Goal: Task Accomplishment & Management: Use online tool/utility

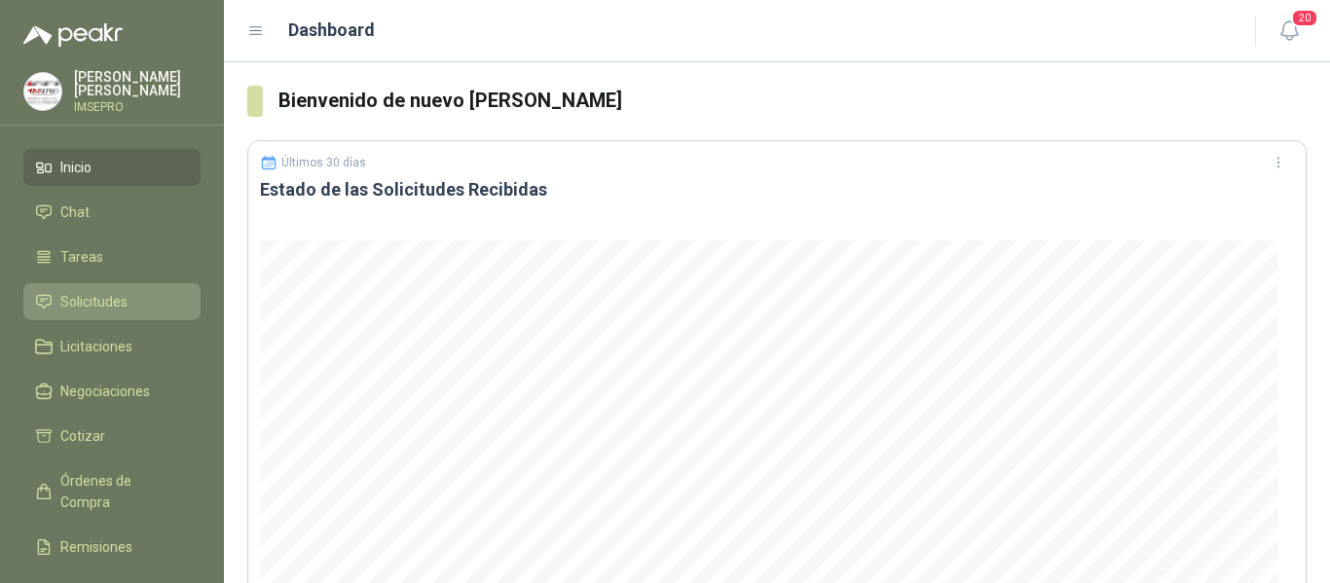
click at [126, 311] on span "Solicitudes" at bounding box center [93, 301] width 67 height 21
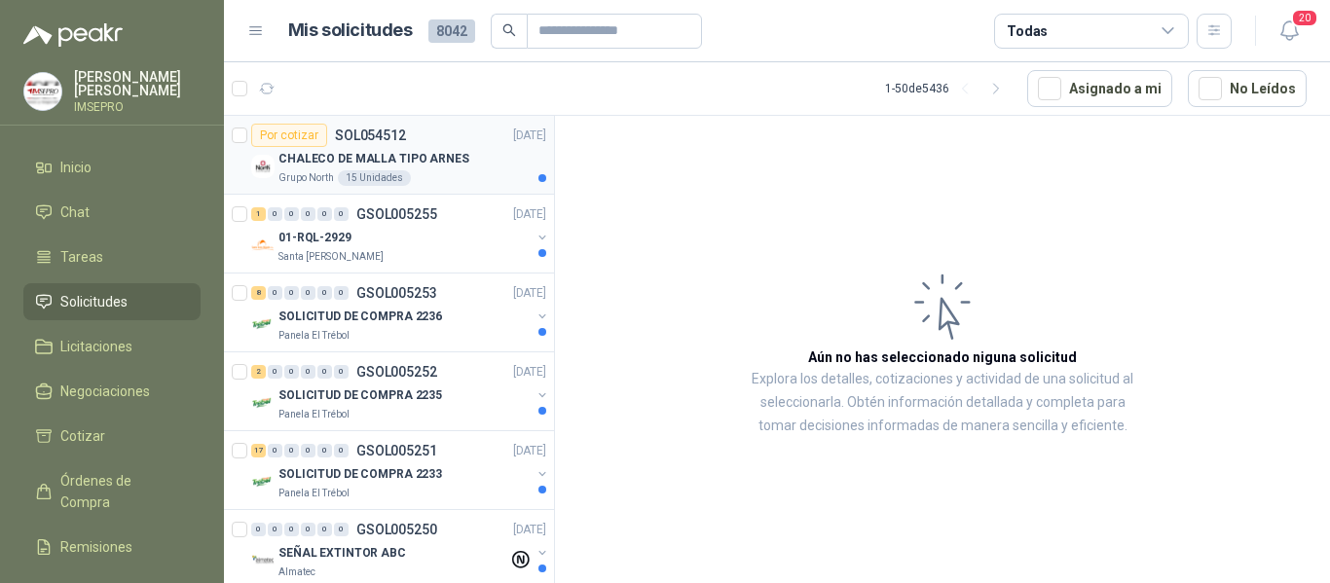
click at [432, 168] on div "CHALECO DE MALLA TIPO ARNES" at bounding box center [413, 158] width 268 height 23
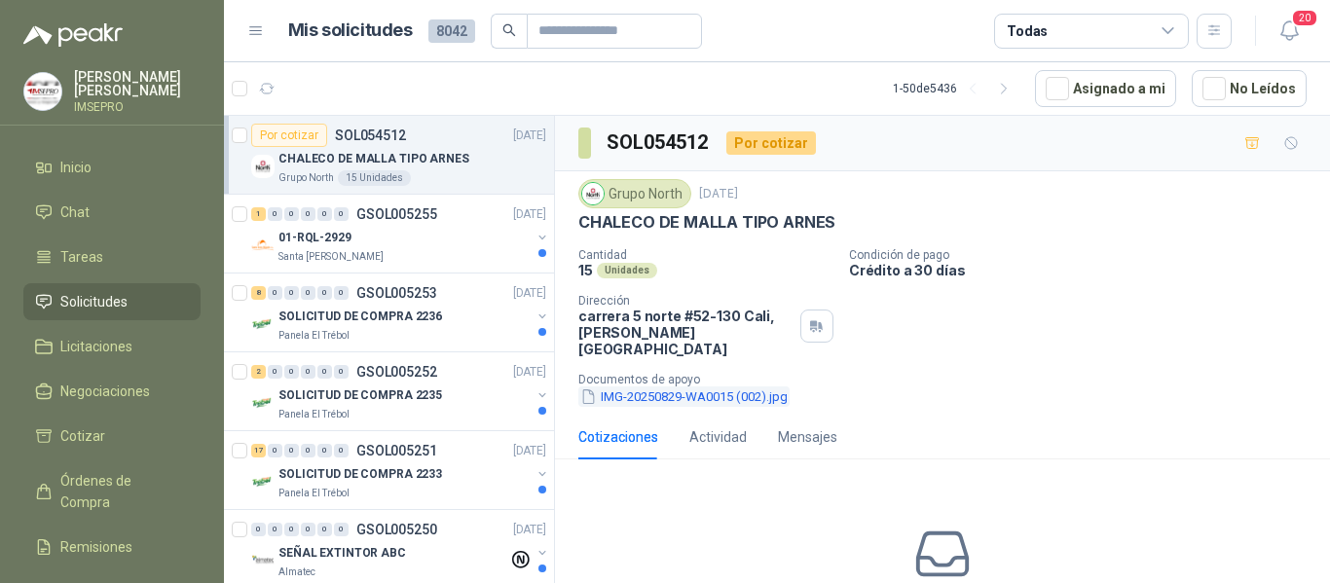
click at [719, 387] on button "IMG-20250829-WA0015 (002).jpg" at bounding box center [683, 397] width 211 height 20
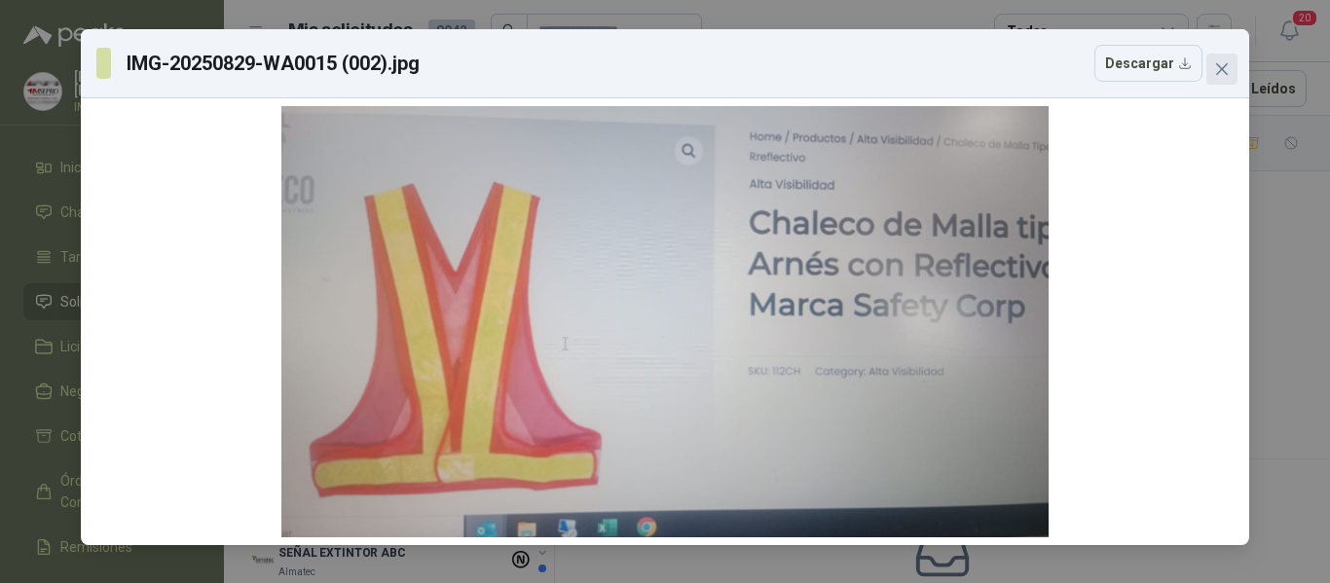
click at [1219, 70] on icon "close" at bounding box center [1222, 69] width 16 height 16
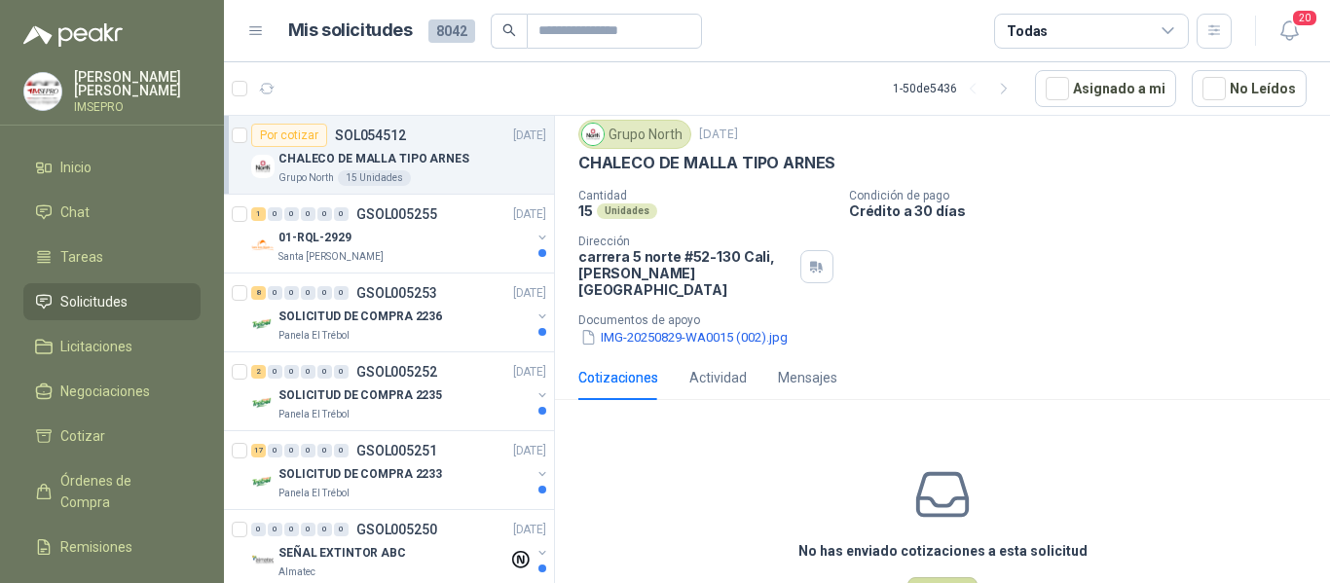
scroll to position [117, 0]
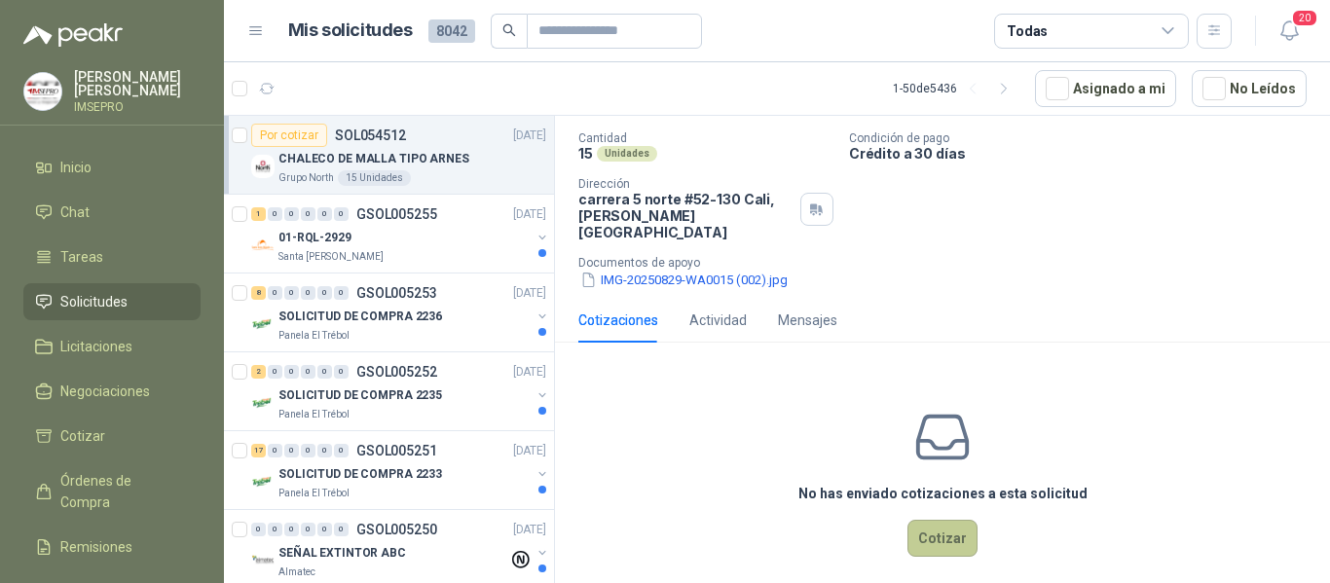
click at [925, 525] on button "Cotizar" at bounding box center [943, 538] width 70 height 37
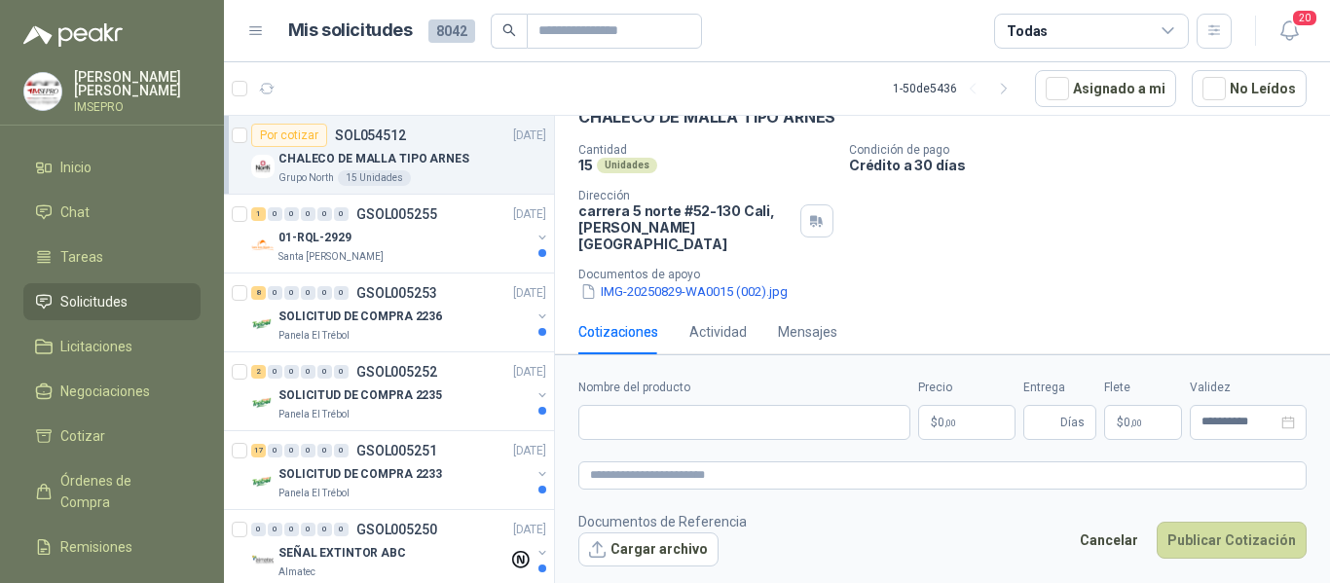
scroll to position [104, 0]
click at [655, 419] on input "Nombre del producto" at bounding box center [744, 422] width 332 height 35
type input "*"
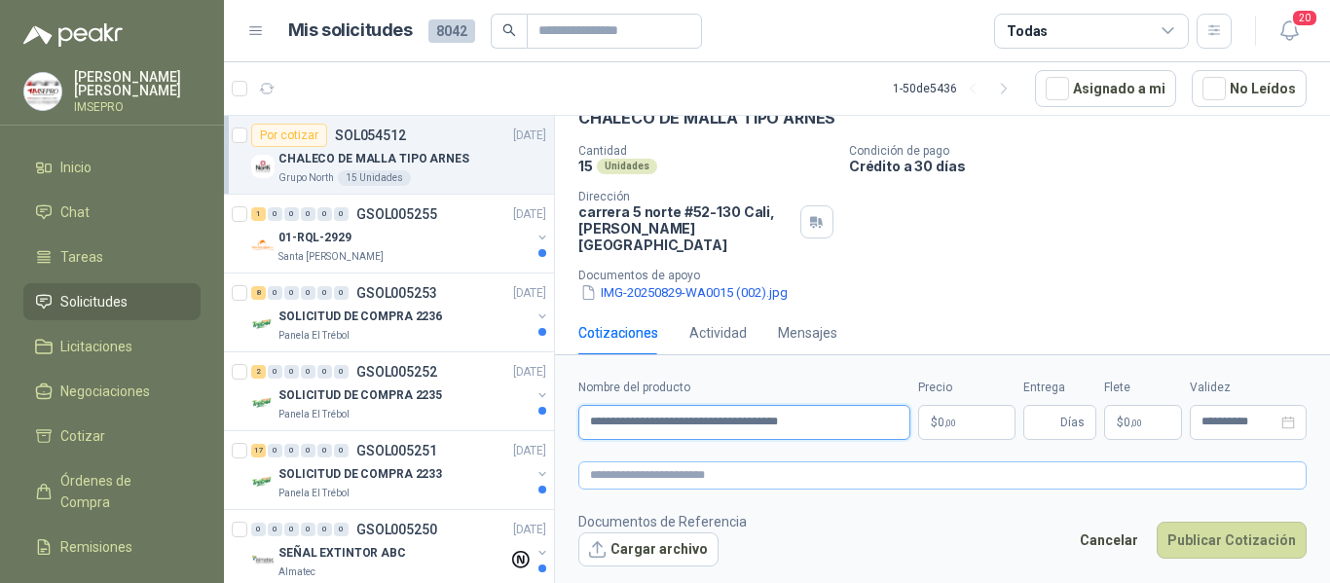
type input "**********"
click at [673, 479] on textarea at bounding box center [942, 476] width 728 height 28
drag, startPoint x: 850, startPoint y: 417, endPoint x: 565, endPoint y: 417, distance: 285.3
click at [565, 417] on form "**********" at bounding box center [942, 472] width 775 height 236
click at [632, 476] on textarea at bounding box center [942, 476] width 728 height 28
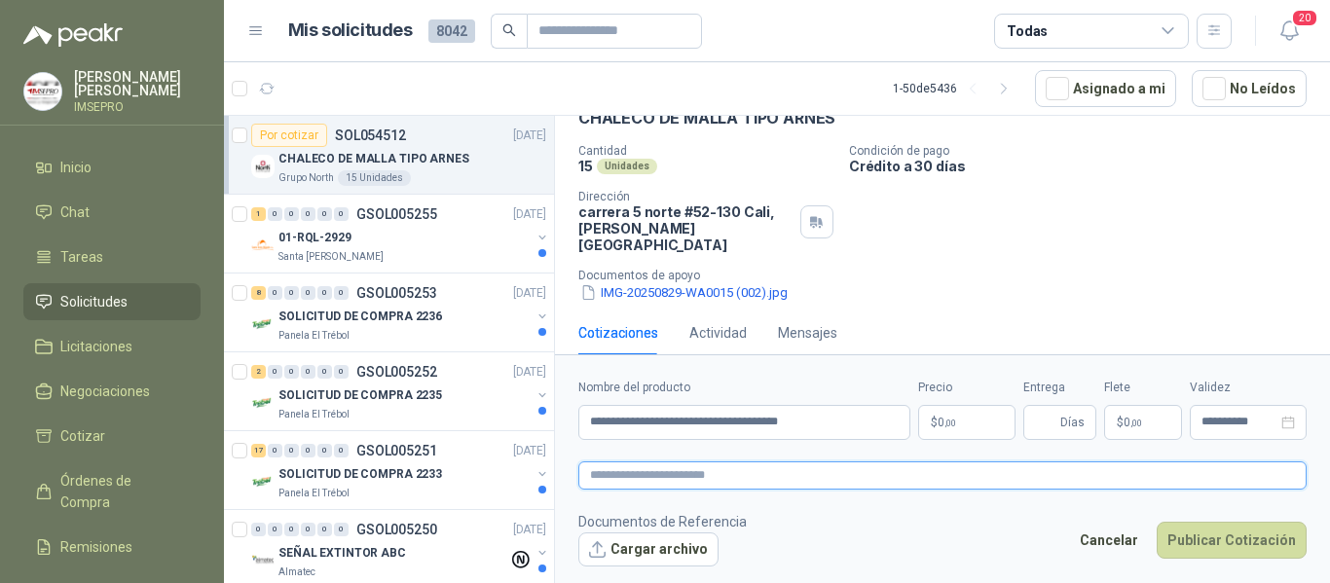
paste textarea "**********"
type textarea "**********"
click at [961, 426] on body "[PERSON_NAME] IMSEPRO Inicio Chat Tareas Solicitudes Licitaciones Negociaciones…" at bounding box center [665, 291] width 1330 height 583
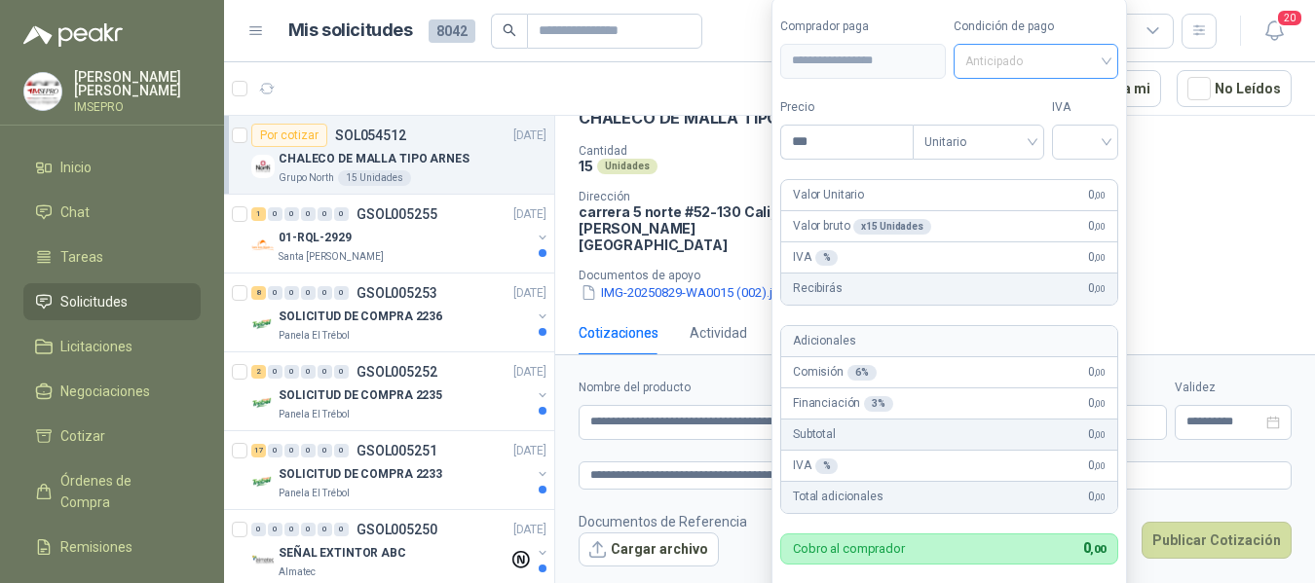
click at [1107, 56] on span "Anticipado" at bounding box center [1036, 61] width 142 height 29
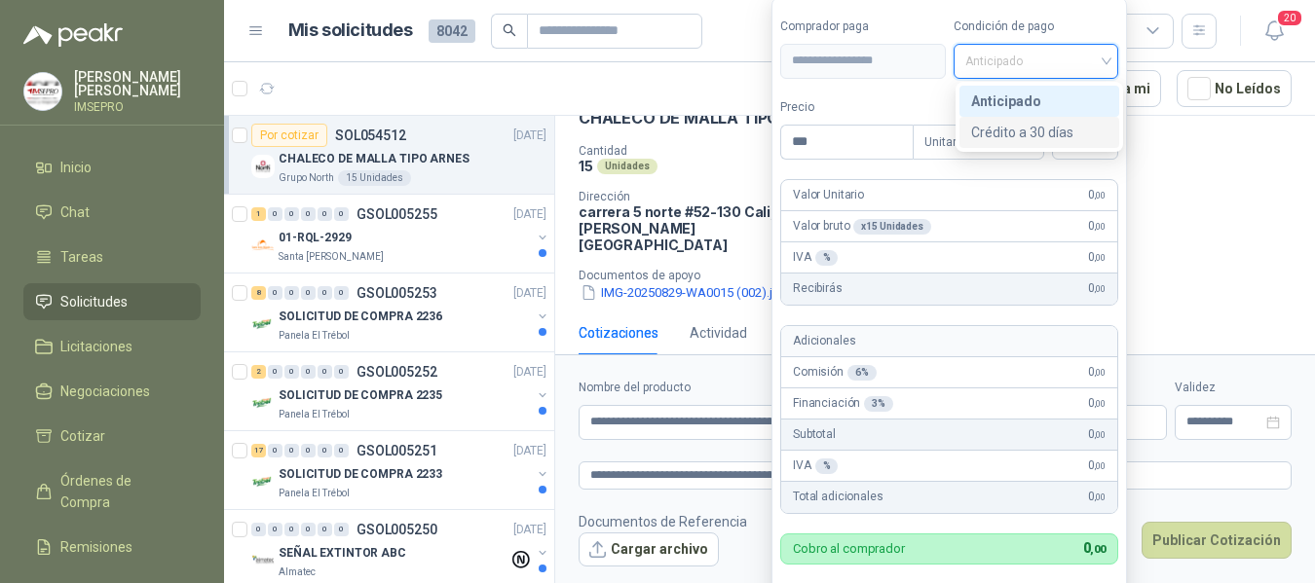
click at [1049, 136] on div "Crédito a 30 días" at bounding box center [1039, 132] width 136 height 21
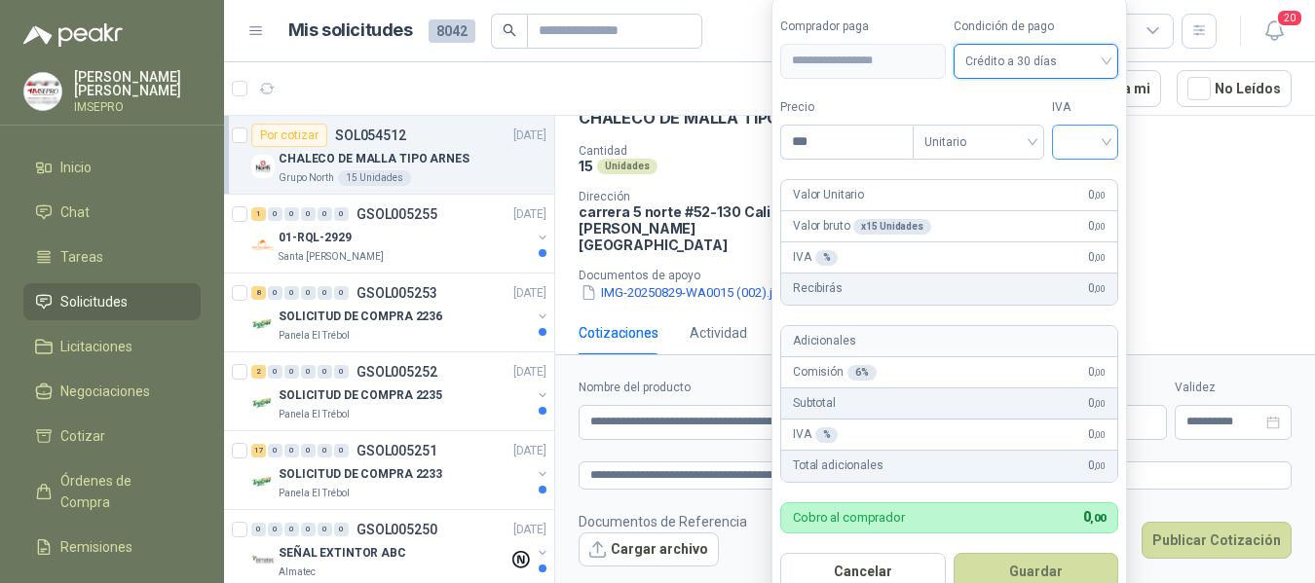
click at [1105, 148] on input "search" at bounding box center [1084, 140] width 43 height 29
click at [1085, 178] on div "19%" at bounding box center [1089, 181] width 36 height 21
click at [864, 138] on input "***" at bounding box center [848, 142] width 135 height 33
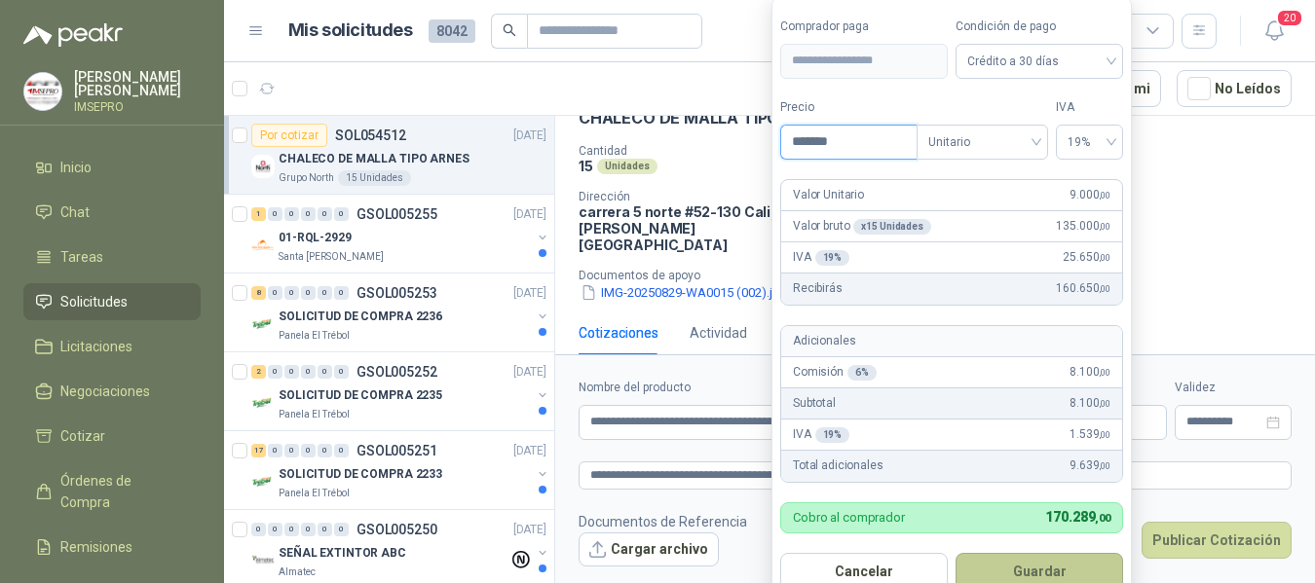
type input "*******"
click at [1023, 573] on button "Guardar" at bounding box center [1038, 571] width 167 height 37
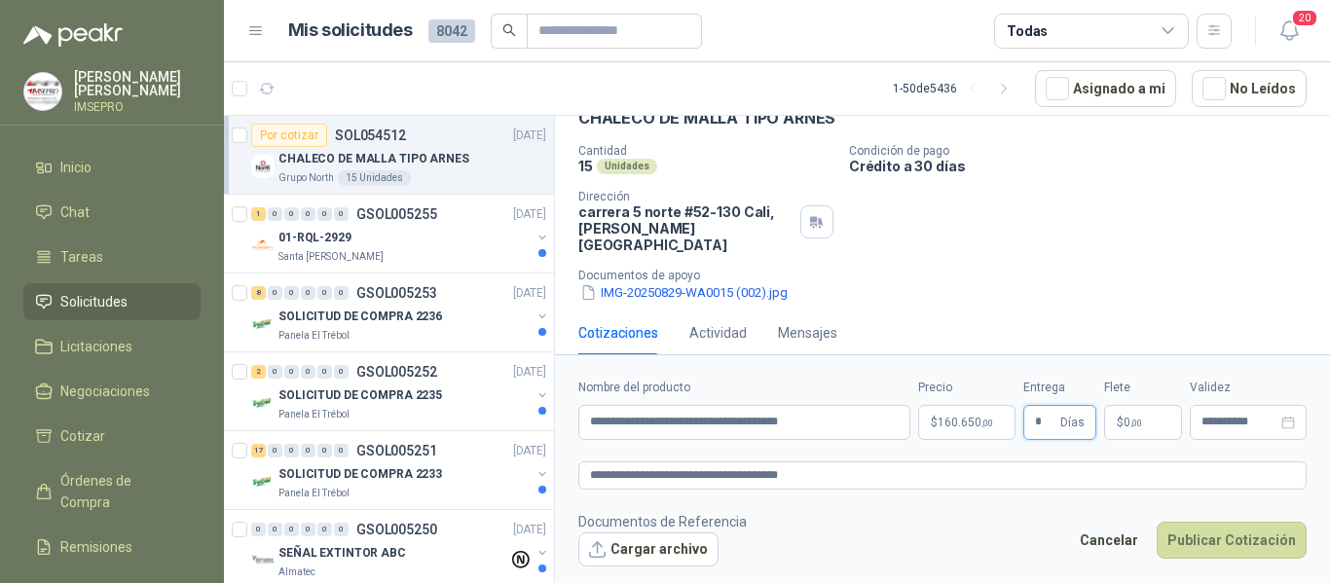
type input "*"
click at [1150, 425] on p "$ 0 ,00" at bounding box center [1143, 422] width 78 height 35
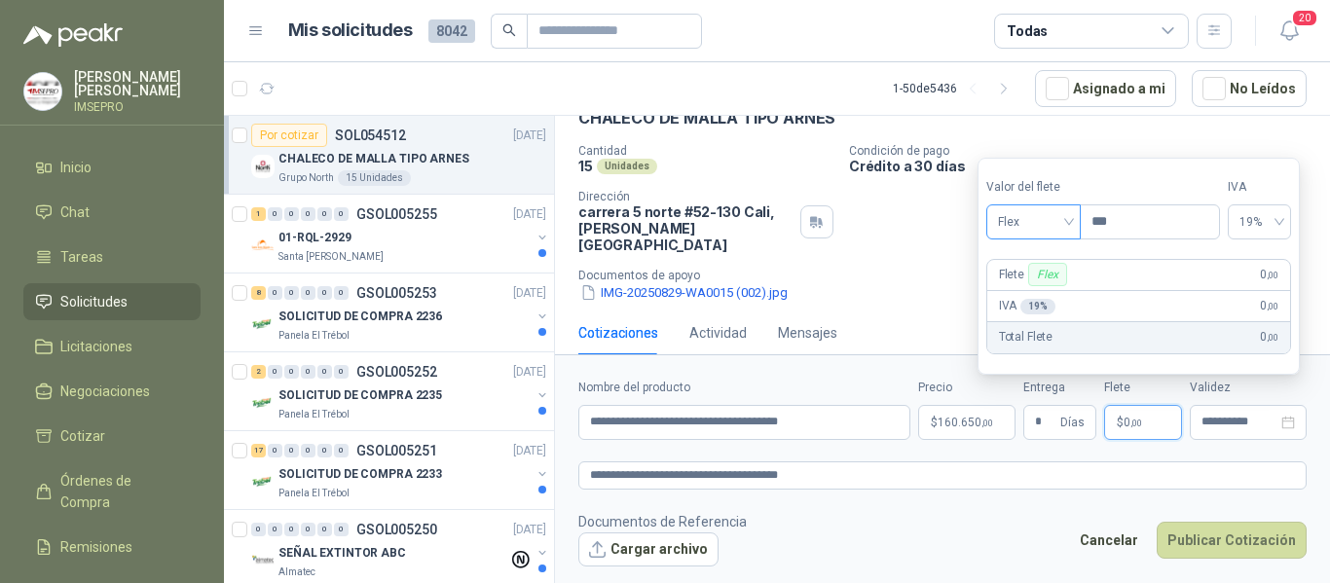
click at [1069, 222] on span "Flex" at bounding box center [1033, 221] width 71 height 29
click at [1034, 297] on div "Incluido" at bounding box center [1035, 293] width 67 height 21
click at [665, 545] on button "Cargar archivo" at bounding box center [648, 550] width 140 height 35
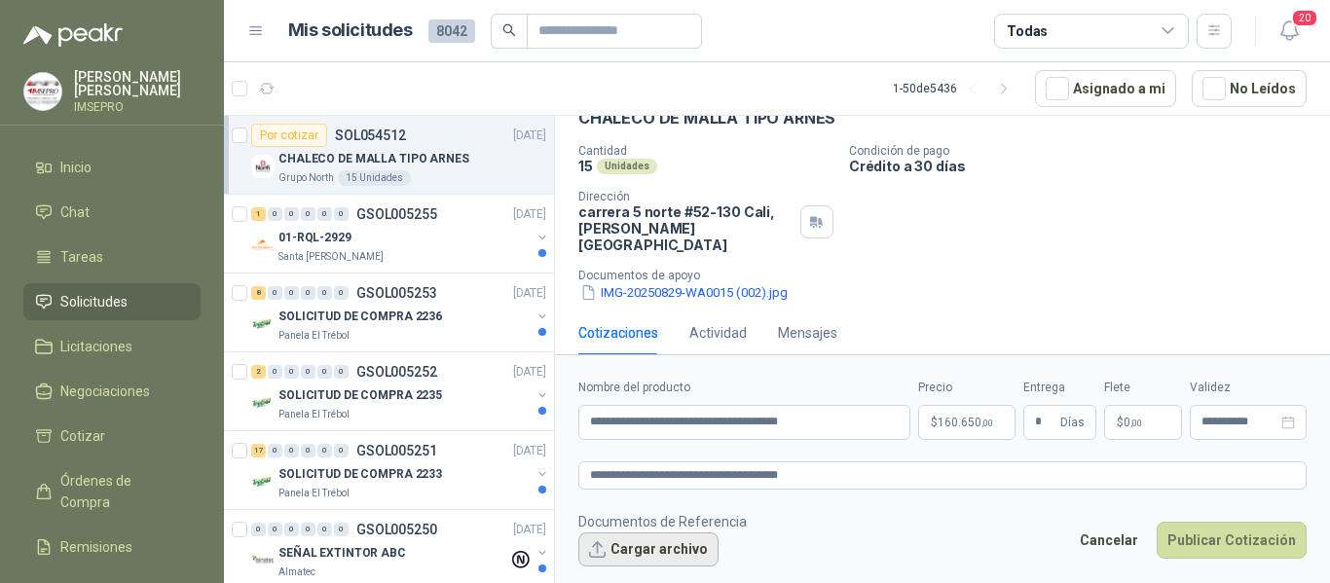
scroll to position [117, 0]
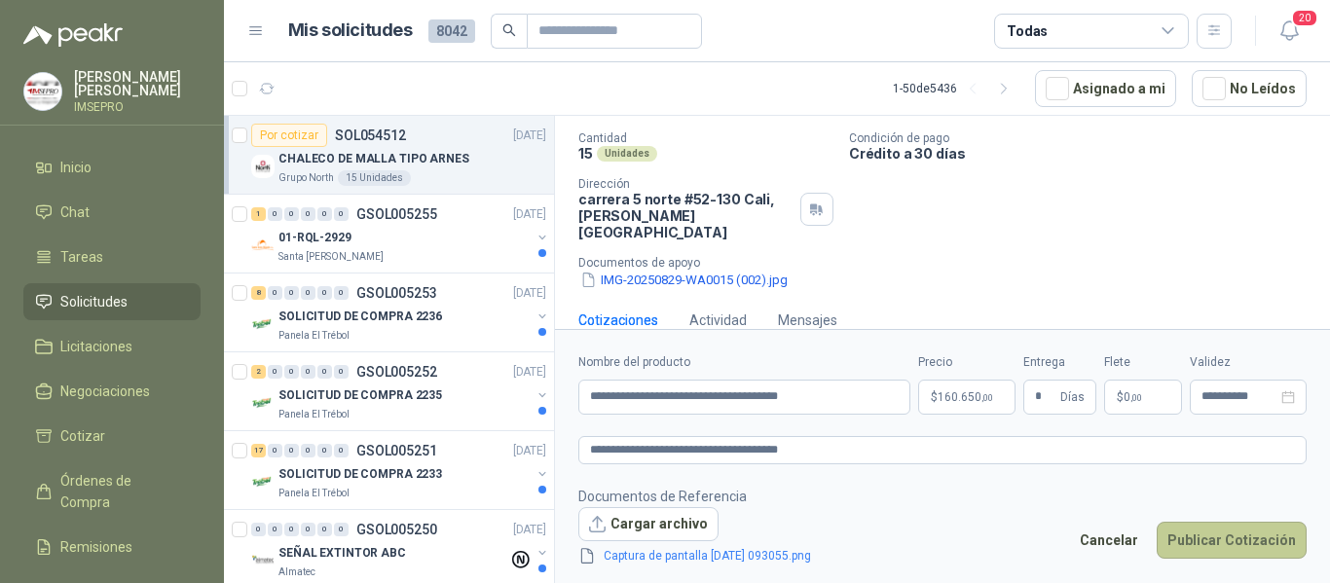
click at [1212, 537] on button "Publicar Cotización" at bounding box center [1232, 540] width 150 height 37
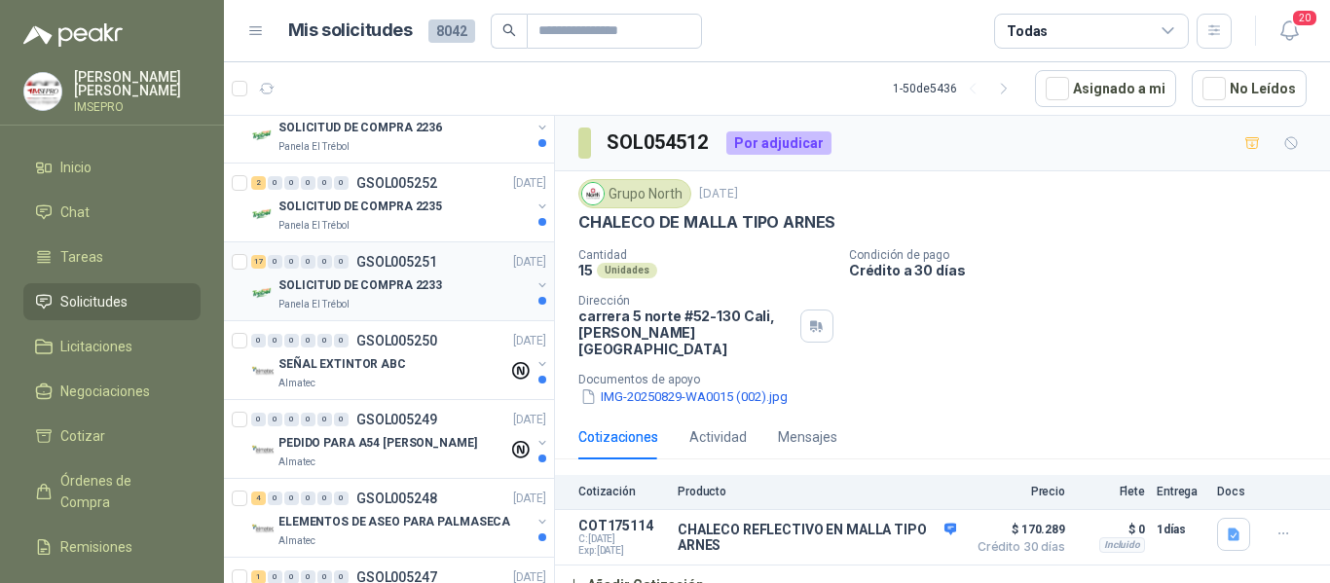
scroll to position [195, 0]
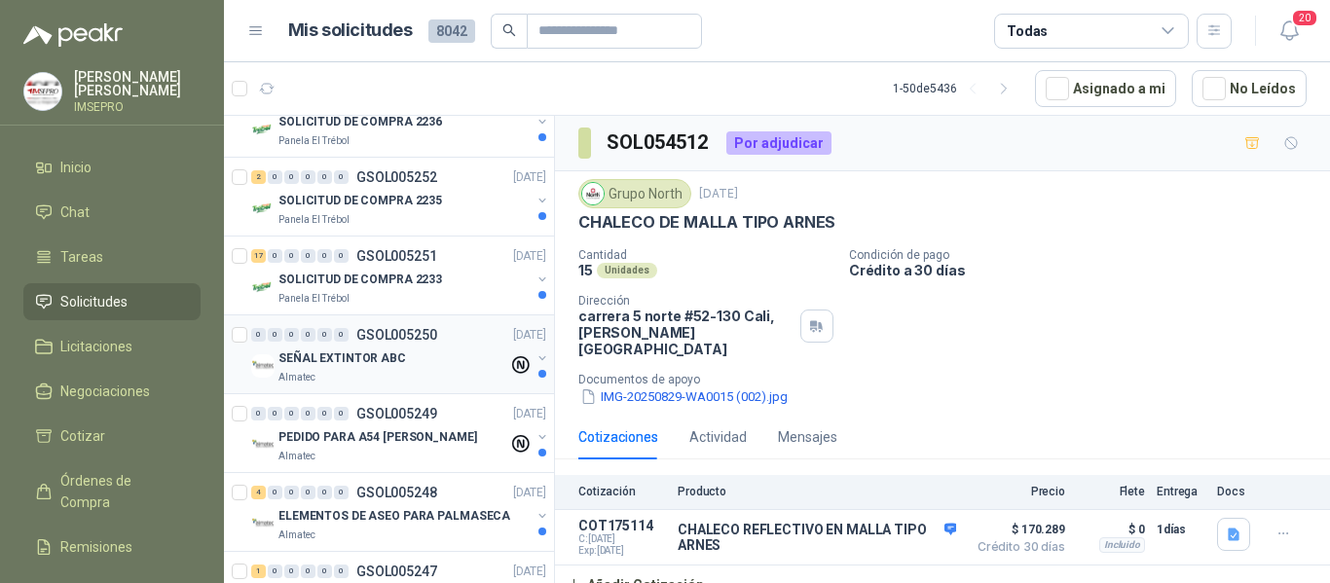
click at [390, 369] on div "SEÑAL EXTINTOR ABC" at bounding box center [394, 358] width 230 height 23
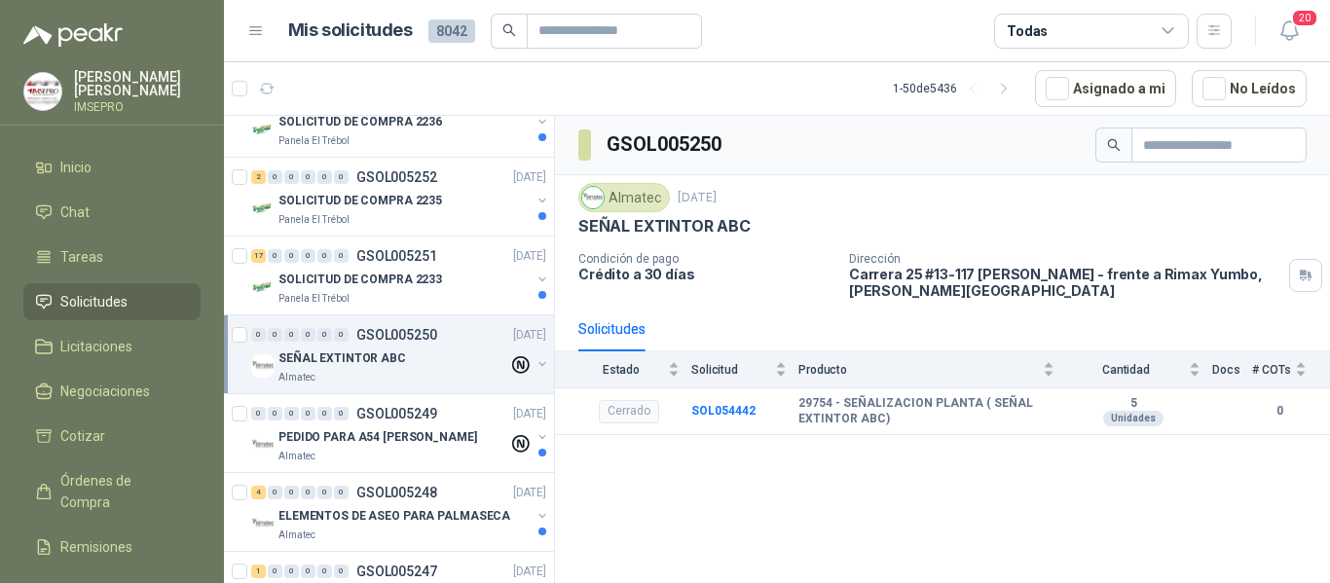
scroll to position [292, 0]
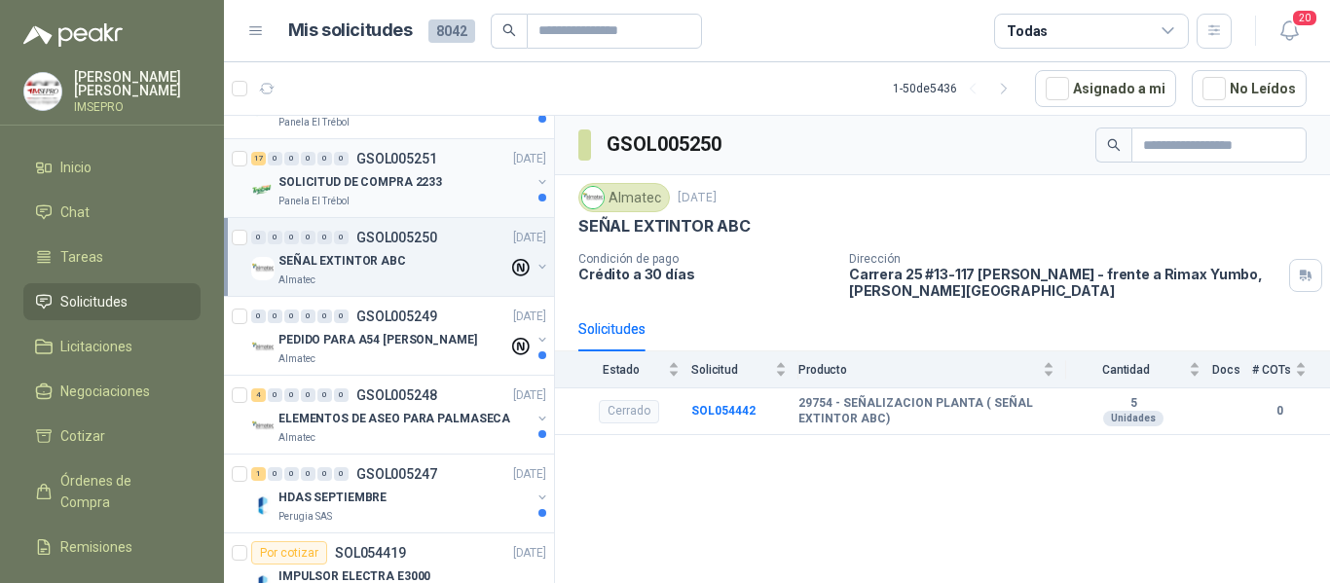
click at [383, 187] on p "SOLICITUD DE COMPRA 2233" at bounding box center [361, 182] width 164 height 19
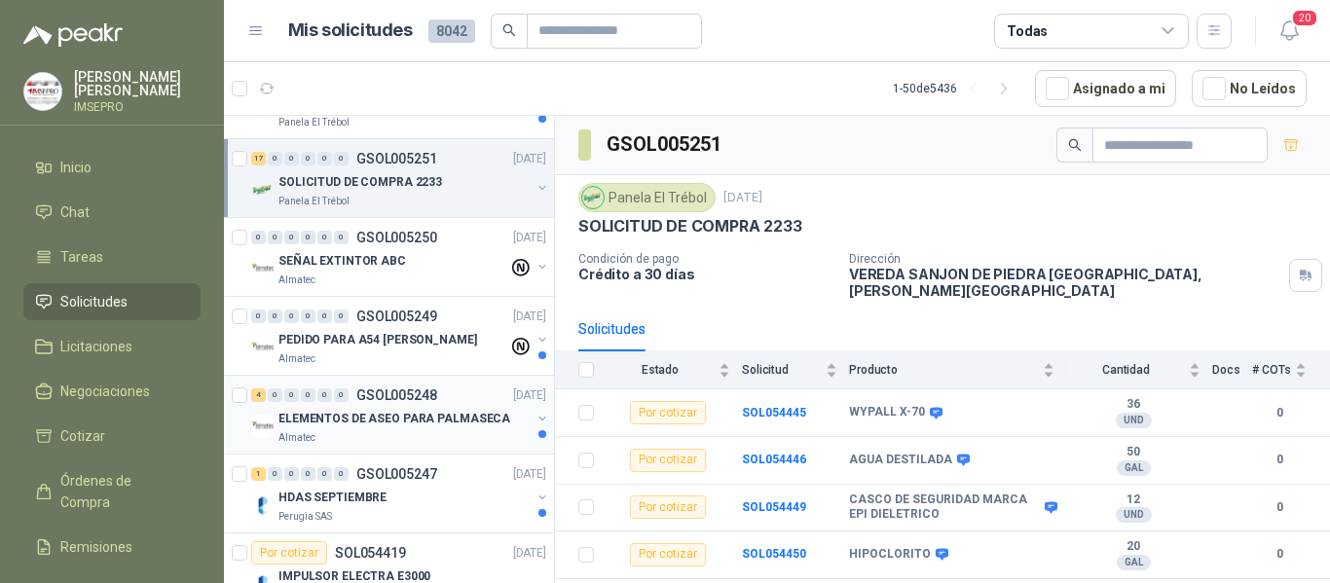
click at [403, 418] on p "ELEMENTOS DE ASEO PARA PALMASECA" at bounding box center [395, 419] width 232 height 19
